Goal: Information Seeking & Learning: Understand process/instructions

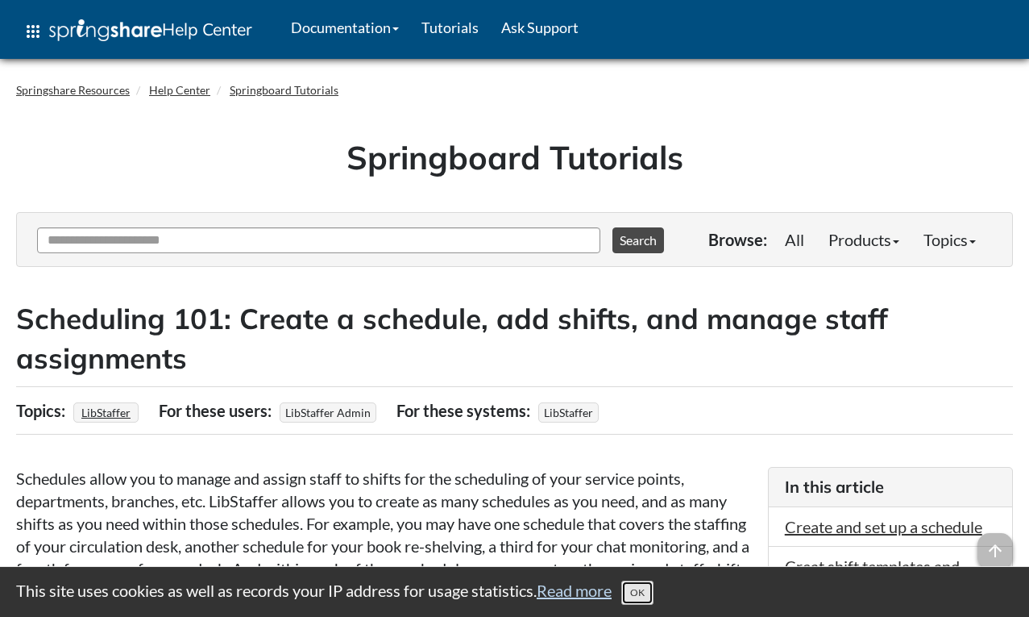
click at [654, 596] on button "OK" at bounding box center [637, 592] width 32 height 24
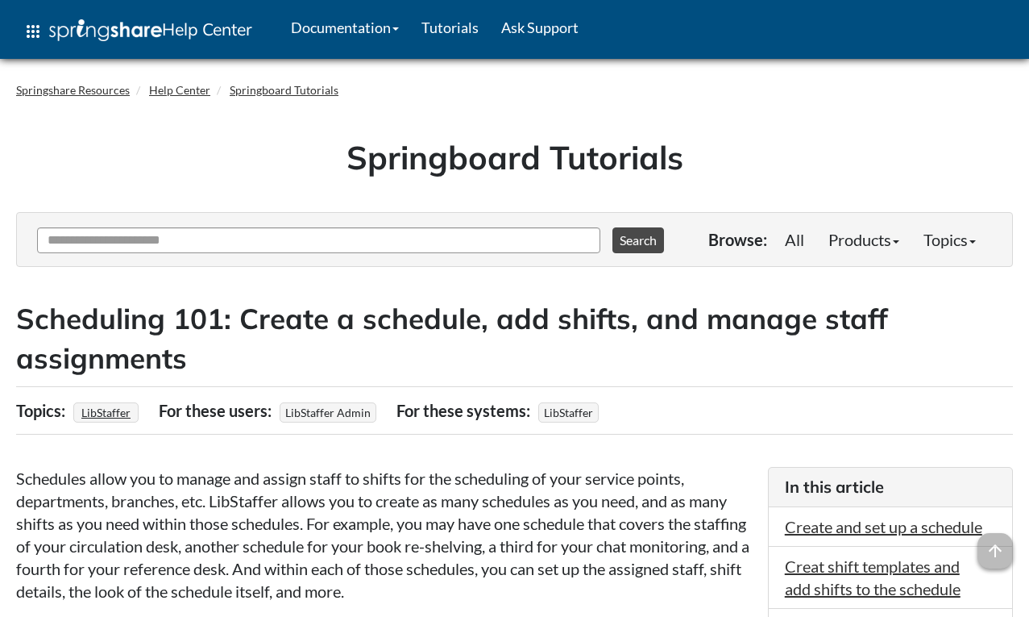
click at [862, 152] on h1 "Springboard Tutorials" at bounding box center [514, 157] width 973 height 45
click at [426, 245] on input "Ask Another Question" at bounding box center [318, 240] width 563 height 26
type input "********"
click at [613, 227] on button "Search" at bounding box center [639, 240] width 52 height 26
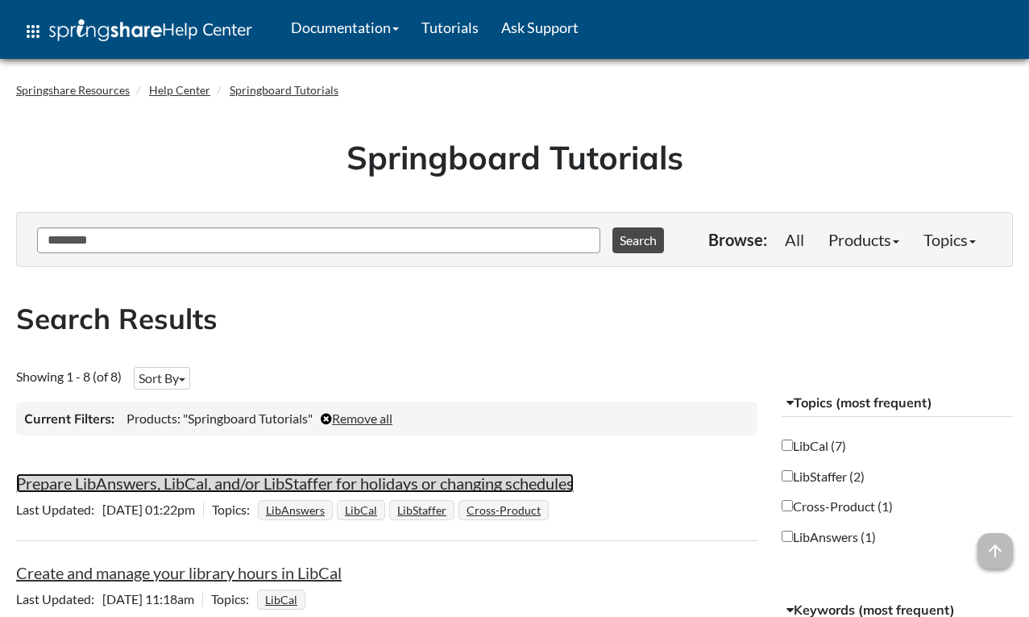
click at [458, 484] on link "Prepare LibAnswers, LibCal, and/or LibStaffer for holidays or changing schedules" at bounding box center [295, 482] width 558 height 19
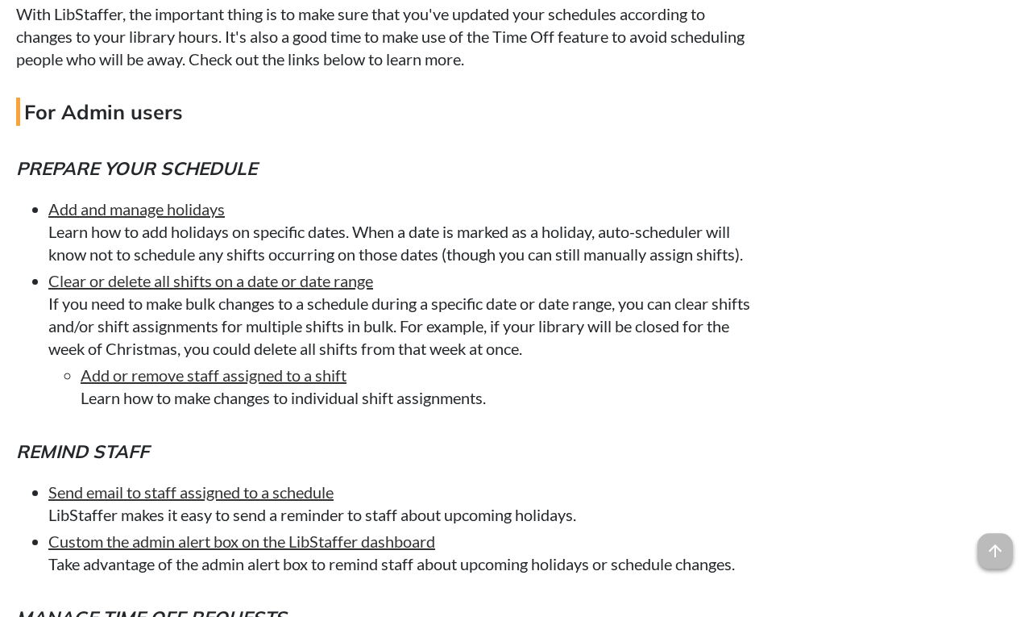
scroll to position [3387, 0]
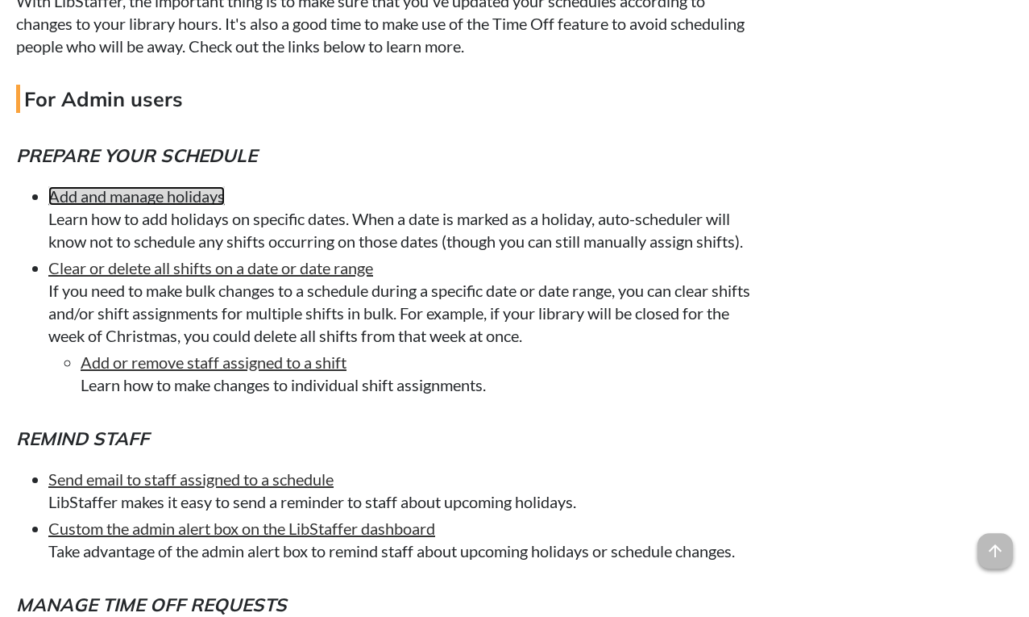
click at [139, 206] on link "Add and manage holidays" at bounding box center [136, 195] width 176 height 19
